Goal: Task Accomplishment & Management: Use online tool/utility

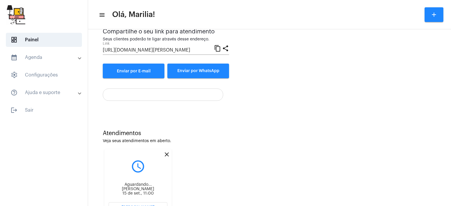
scroll to position [88, 0]
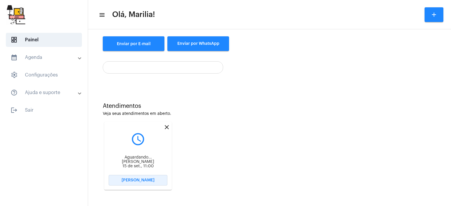
click at [138, 177] on button "[PERSON_NAME]" at bounding box center [138, 180] width 59 height 11
